Goal: Information Seeking & Learning: Find specific page/section

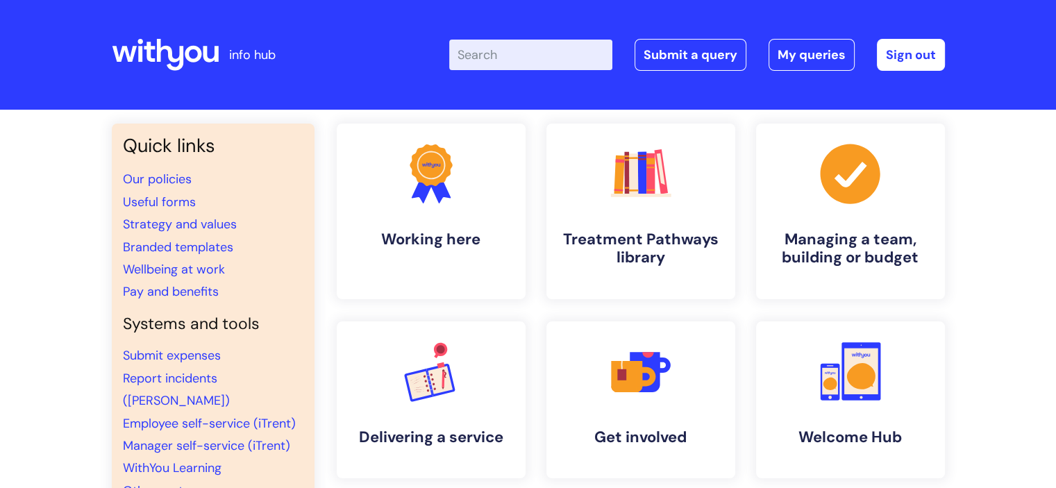
click at [567, 48] on input "Enter your search term here..." at bounding box center [530, 55] width 163 height 31
type input "workplace assessment"
click button "Search" at bounding box center [0, 0] width 0 height 0
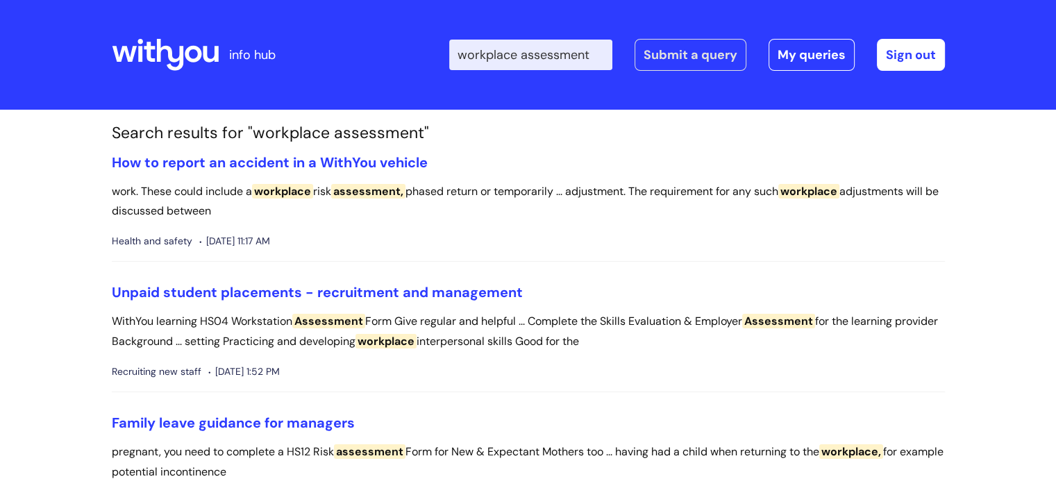
drag, startPoint x: 539, startPoint y: 49, endPoint x: 650, endPoint y: 49, distance: 111.1
click at [650, 49] on div "Enter your search term here... workplace assessment Search Submit a query My qu…" at bounding box center [697, 55] width 496 height 32
type input "workplace"
click button "Search" at bounding box center [0, 0] width 0 height 0
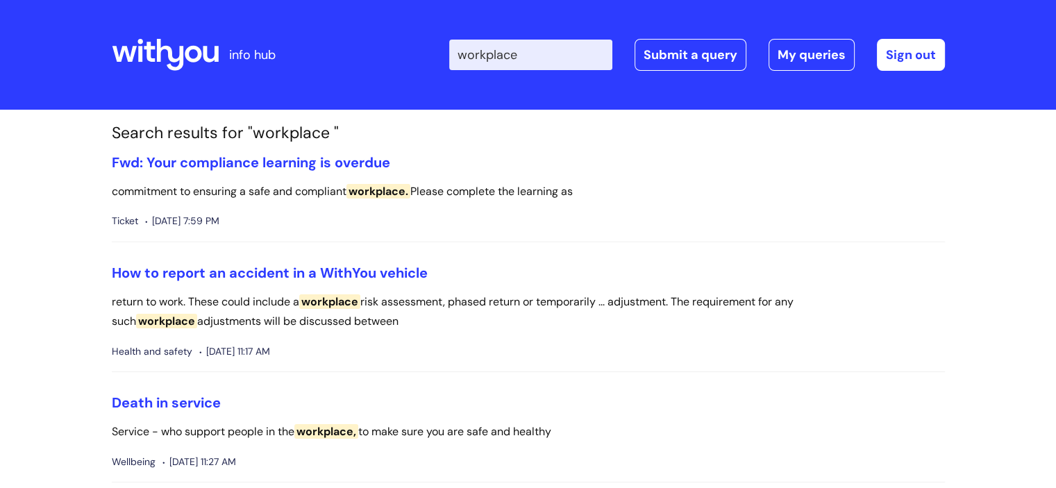
drag, startPoint x: 563, startPoint y: 60, endPoint x: 439, endPoint y: 38, distance: 125.6
click at [439, 39] on div "Enter your search term here... workplace Search Submit a query My queries Welco…" at bounding box center [632, 55] width 626 height 82
type input "assessment"
click button "Search" at bounding box center [0, 0] width 0 height 0
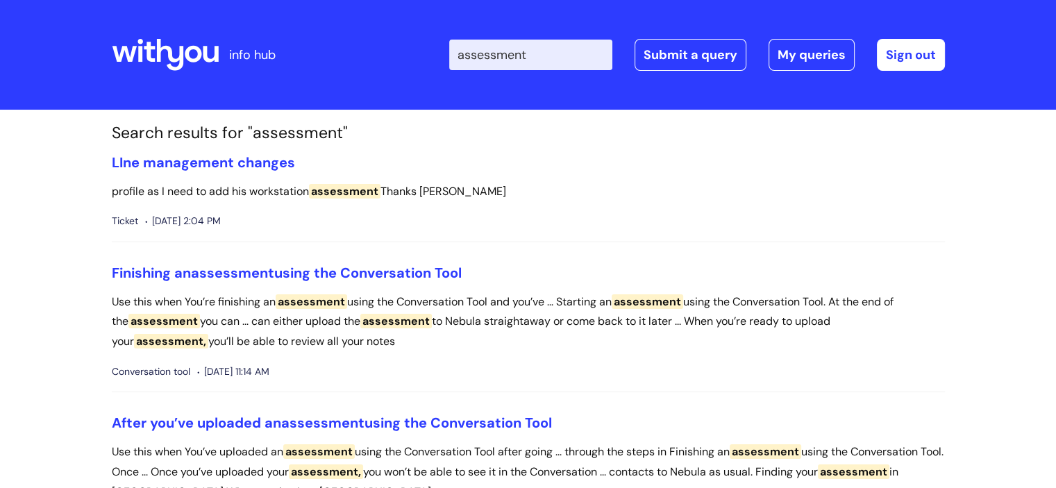
drag, startPoint x: 550, startPoint y: 52, endPoint x: 403, endPoint y: 29, distance: 149.0
click at [403, 29] on div "Enter your search term here... assessment Search Submit a query My queries Welc…" at bounding box center [632, 55] width 626 height 82
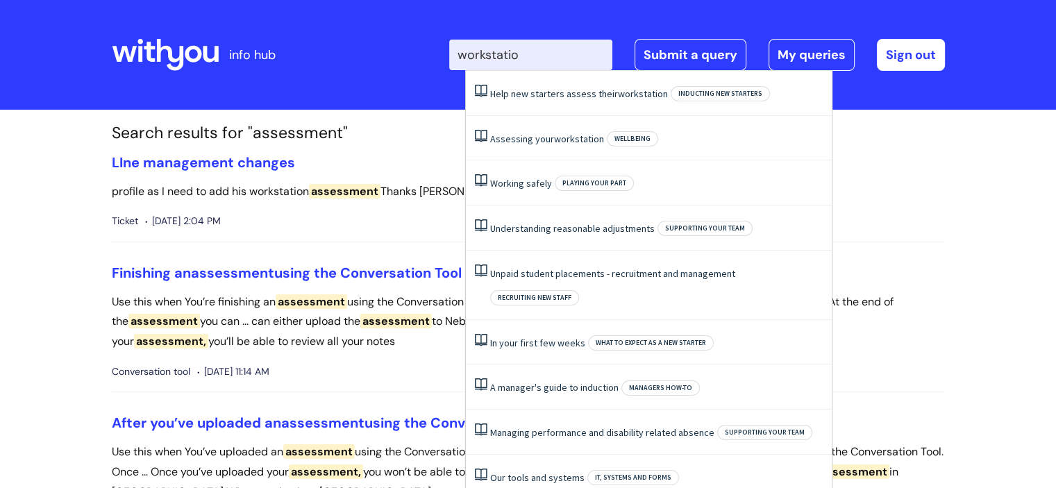
type input "workstation"
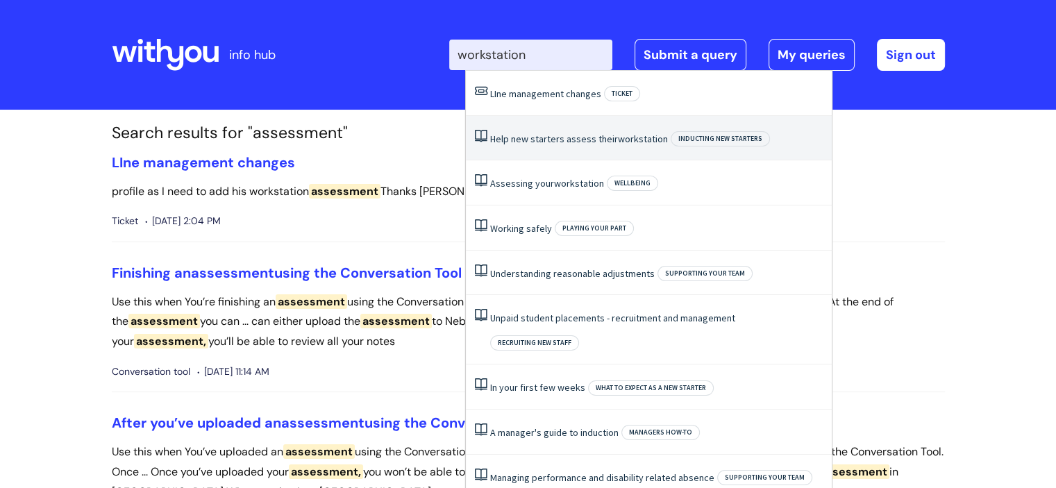
click at [543, 131] on li "Help new starters assess their workstation Inducting new starters" at bounding box center [649, 138] width 366 height 45
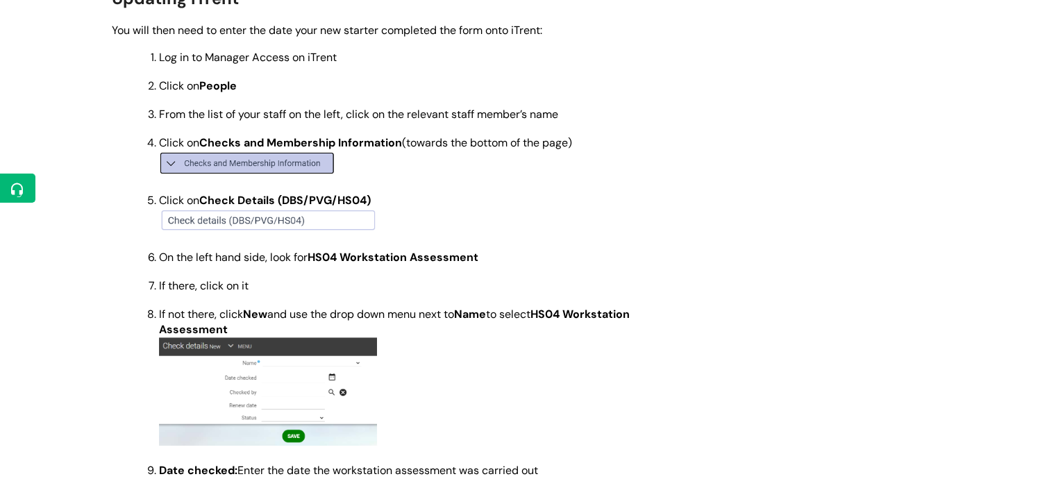
scroll to position [694, 0]
